Goal: Task Accomplishment & Management: Use online tool/utility

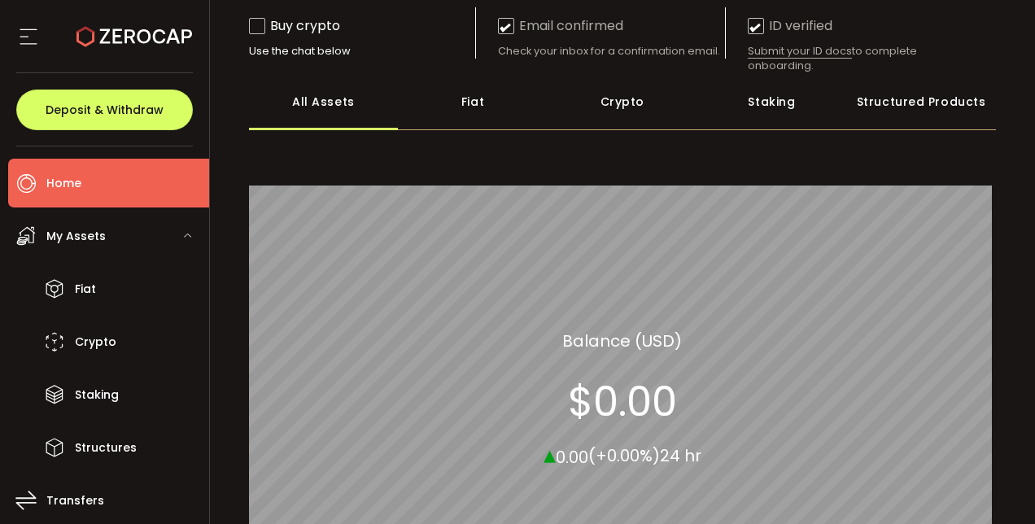
scroll to position [167, 0]
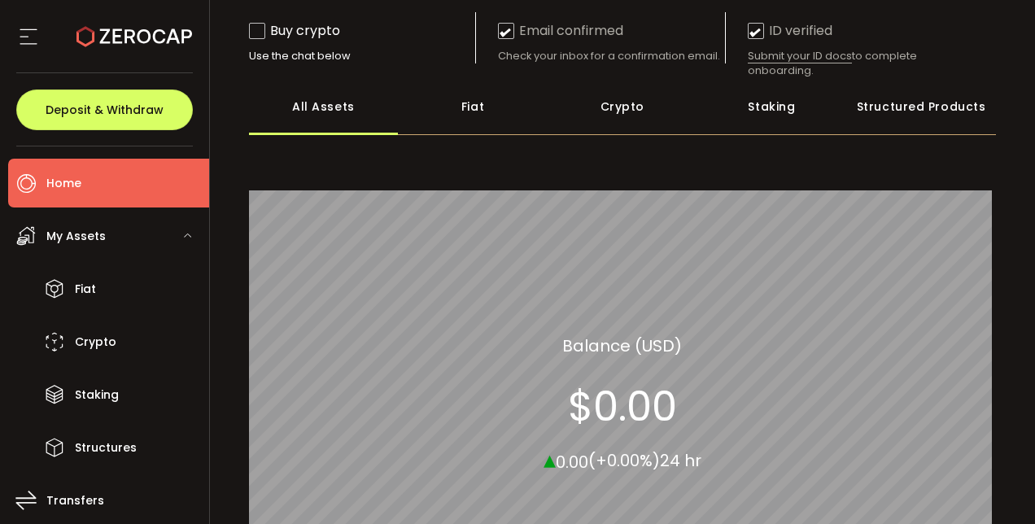
click at [617, 106] on div "Crypto" at bounding box center [622, 106] width 150 height 57
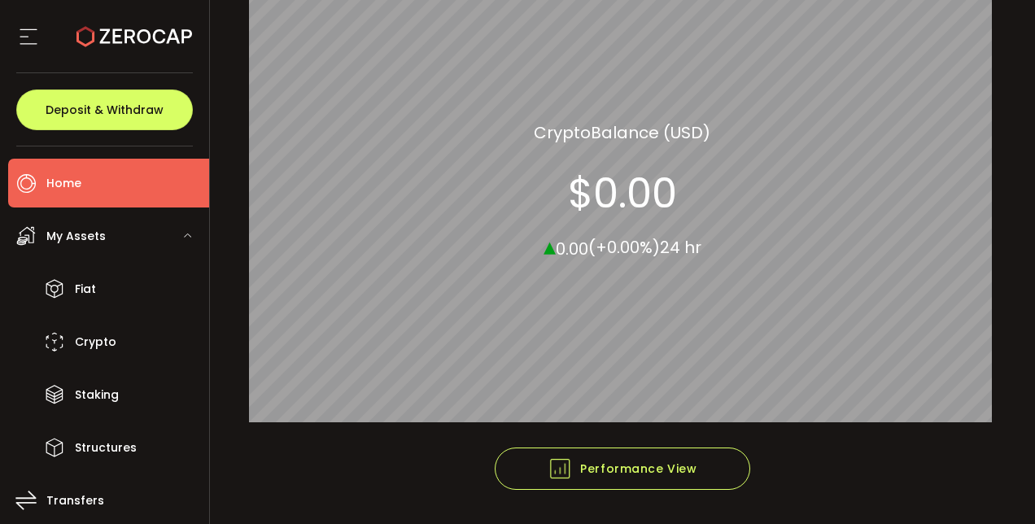
scroll to position [369, 0]
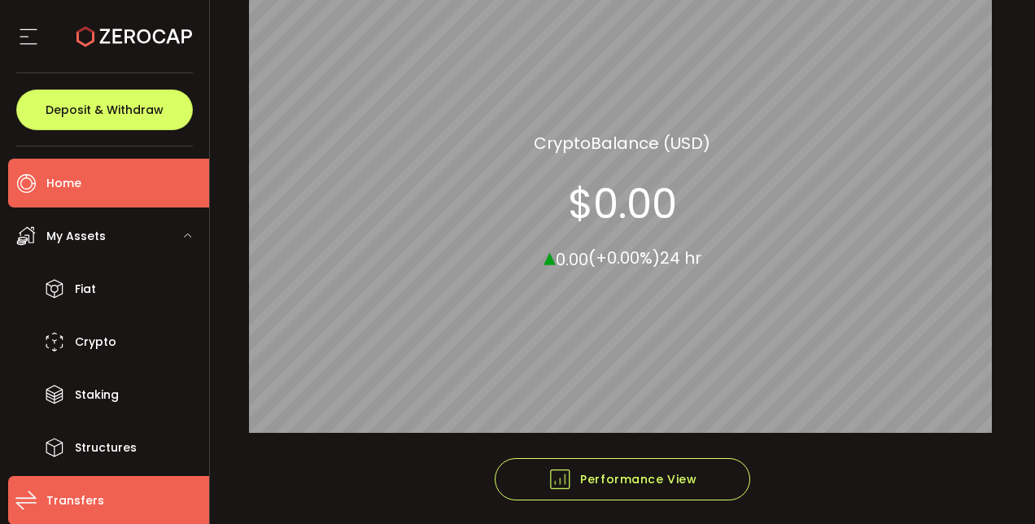
click at [59, 490] on span "Transfers" at bounding box center [75, 501] width 58 height 24
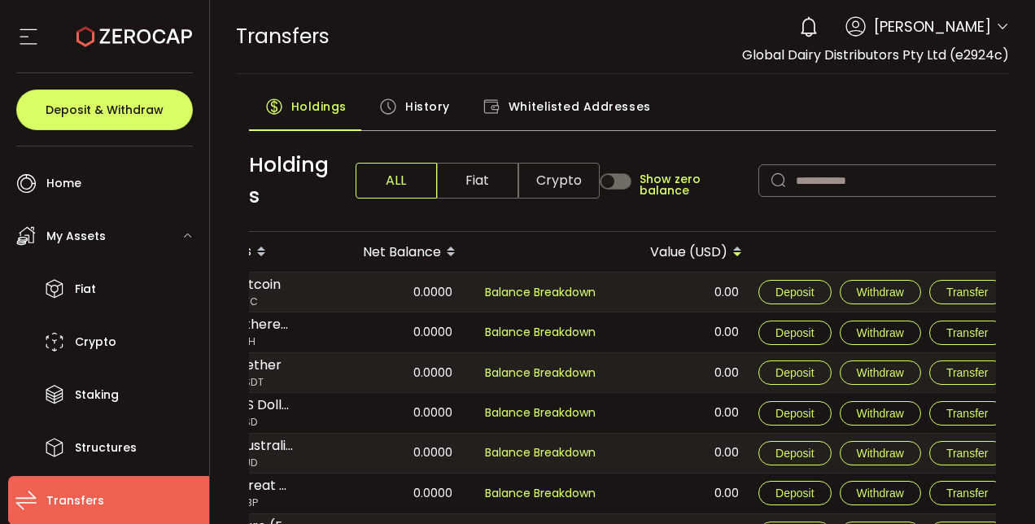
scroll to position [0, 52]
click at [965, 285] on span "Transfer" at bounding box center [969, 291] width 42 height 13
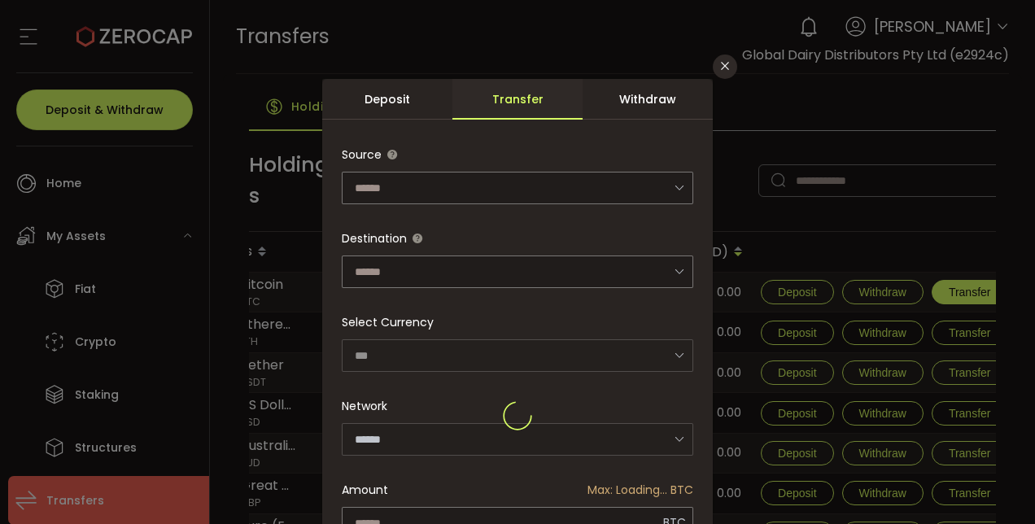
type input "*******"
type input "**********"
click at [669, 187] on icon "dialog" at bounding box center [679, 187] width 20 height 33
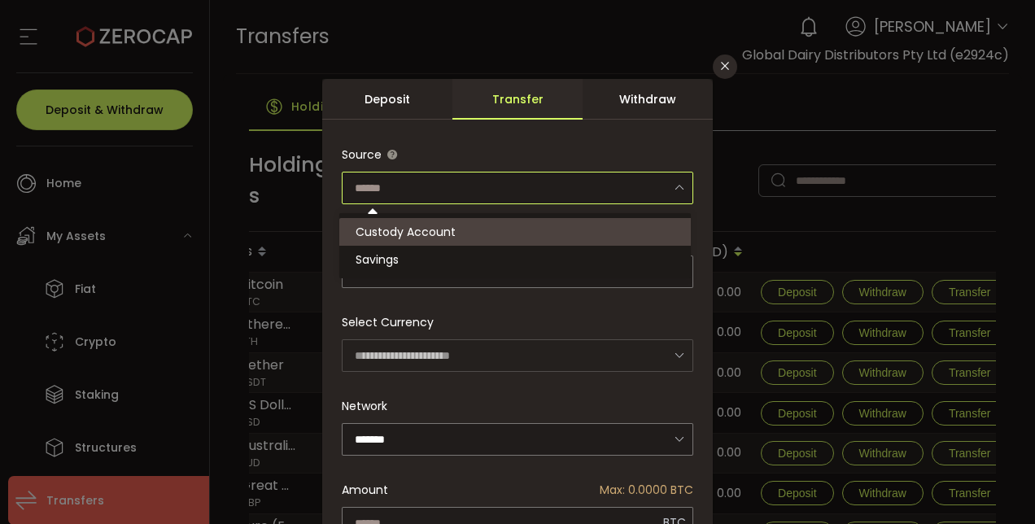
click at [524, 229] on li "Custody Account" at bounding box center [517, 232] width 356 height 28
type input "**********"
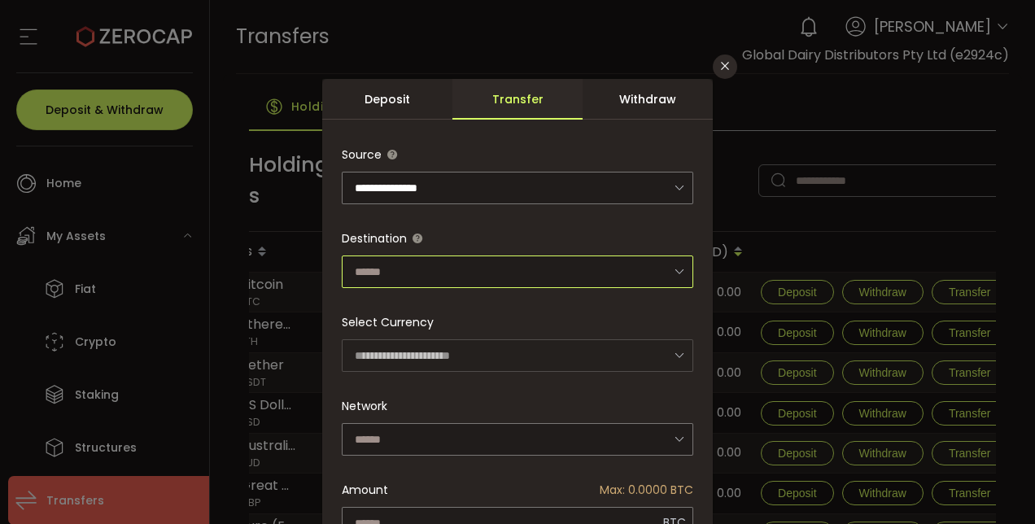
click at [507, 273] on input "dialog" at bounding box center [517, 271] width 351 height 33
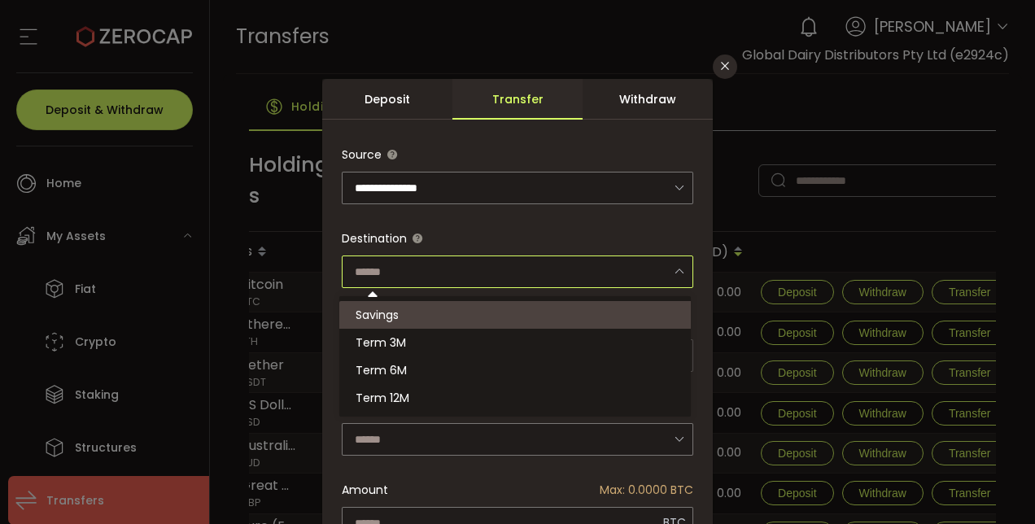
click at [378, 99] on div "Deposit" at bounding box center [387, 99] width 130 height 41
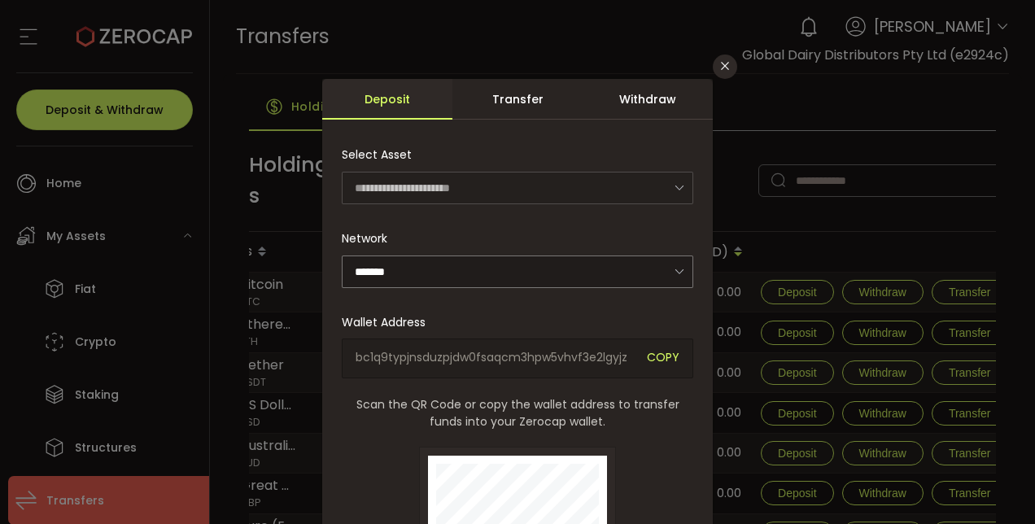
click at [643, 98] on div "Withdraw" at bounding box center [647, 99] width 130 height 41
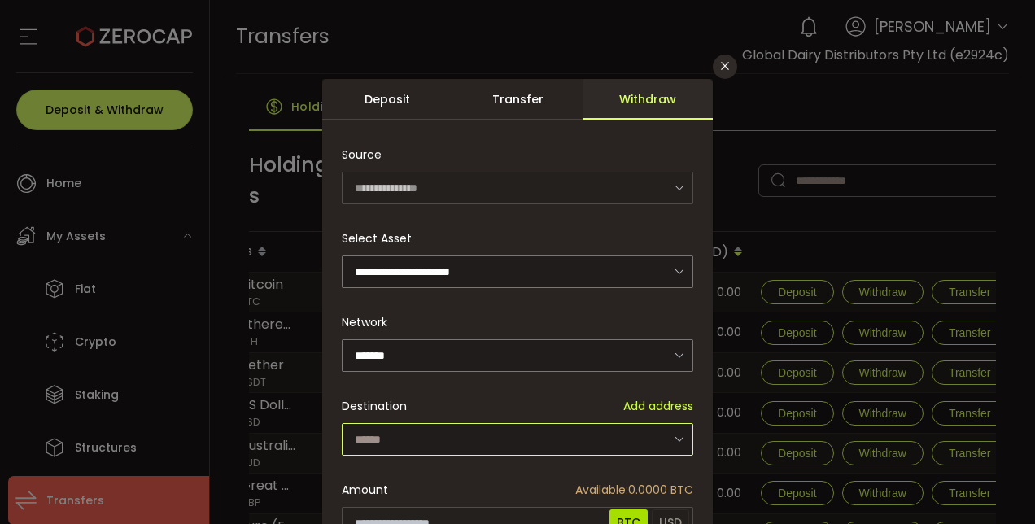
click at [494, 430] on input "dialog" at bounding box center [517, 439] width 351 height 33
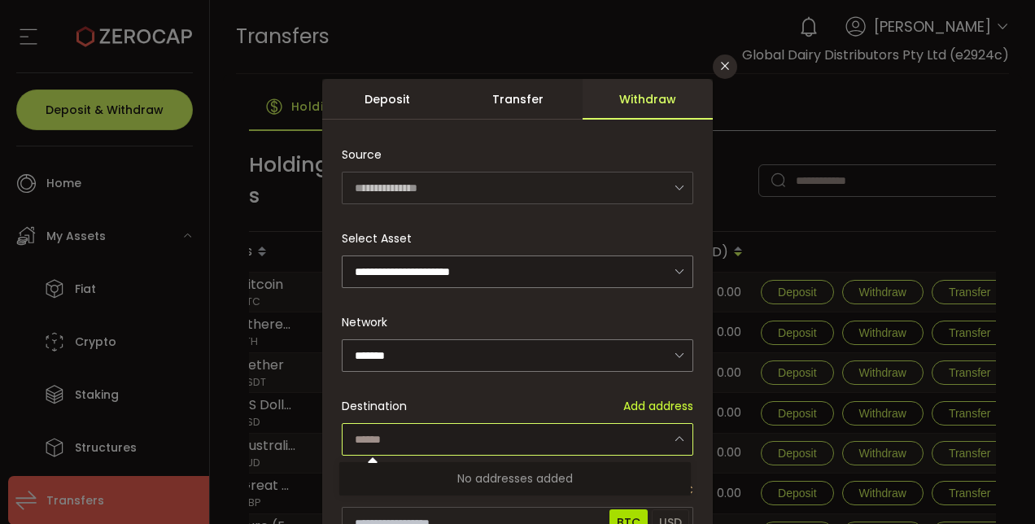
click at [505, 442] on input "dialog" at bounding box center [517, 439] width 351 height 33
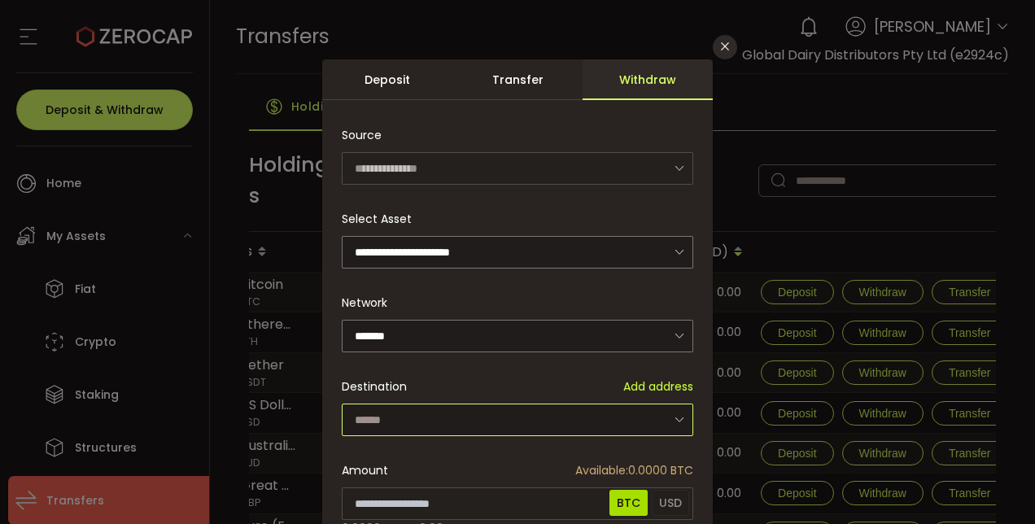
scroll to position [19, 0]
click at [724, 47] on icon "Close" at bounding box center [724, 47] width 13 height 13
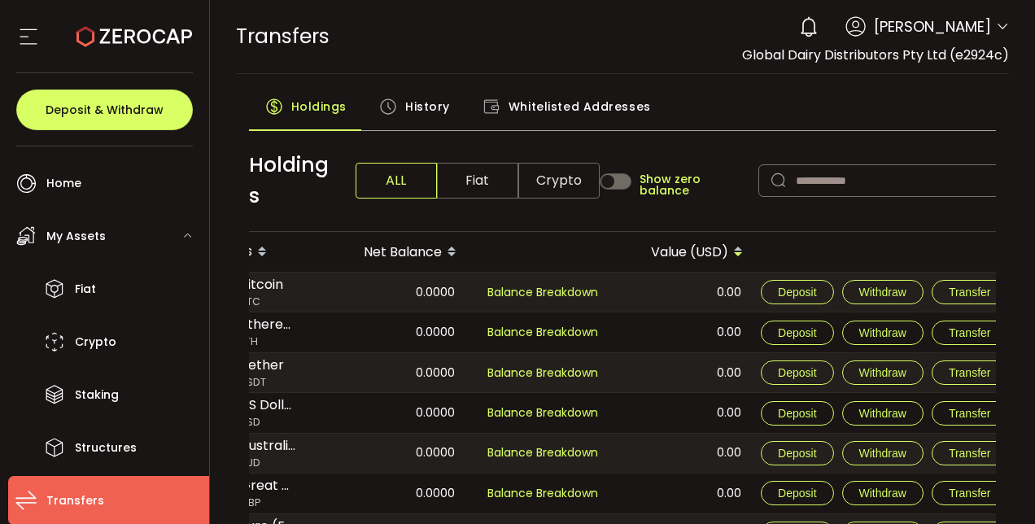
click at [88, 237] on span "My Assets" at bounding box center [75, 236] width 59 height 24
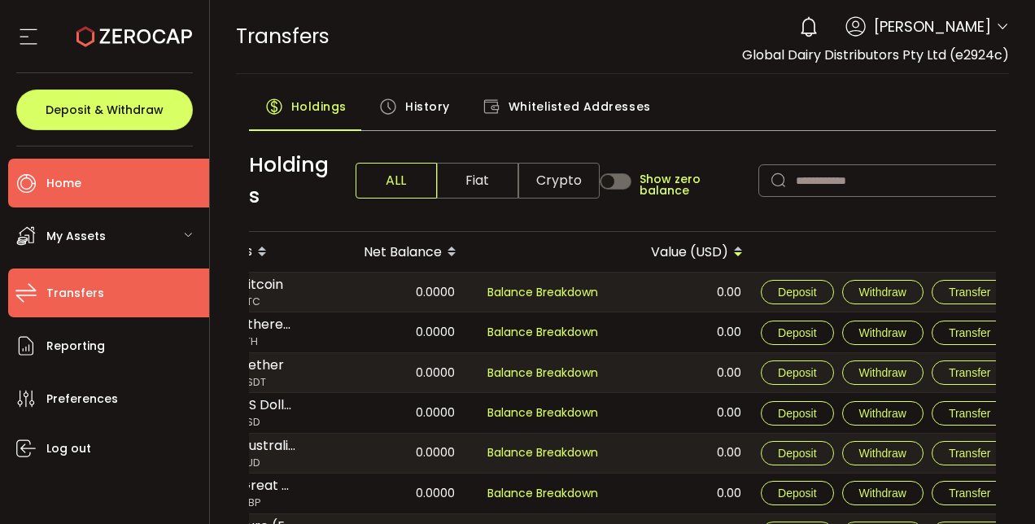
click at [72, 183] on span "Home" at bounding box center [63, 184] width 35 height 24
